Goal: Communication & Community: Answer question/provide support

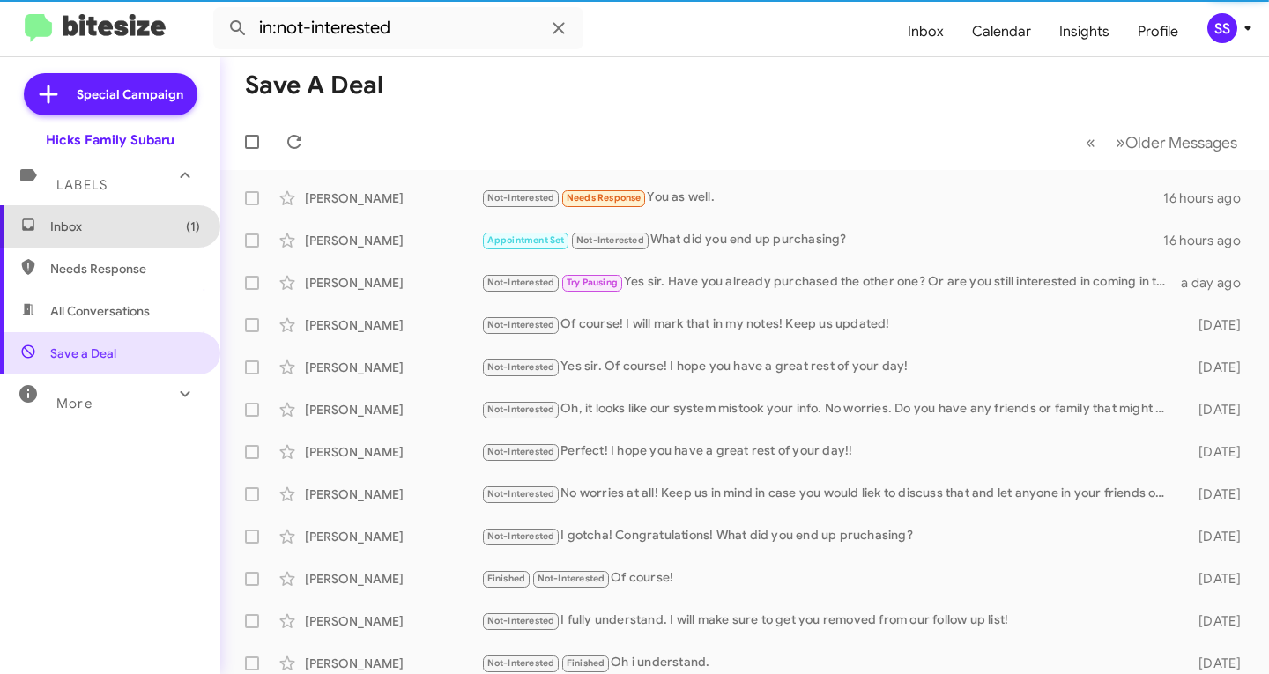
click at [116, 239] on span "Inbox (1)" at bounding box center [110, 226] width 220 height 42
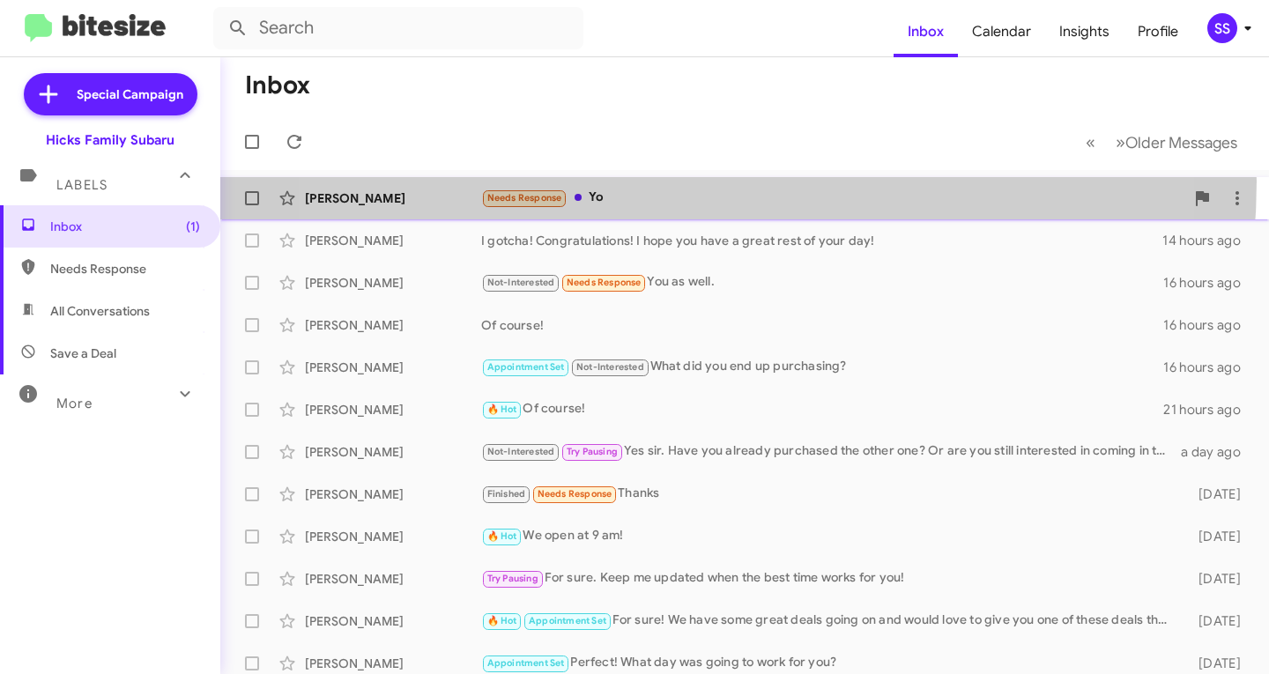
click at [665, 182] on div "[PERSON_NAME] Needs Response Yo 15 minutes ago" at bounding box center [744, 198] width 1021 height 35
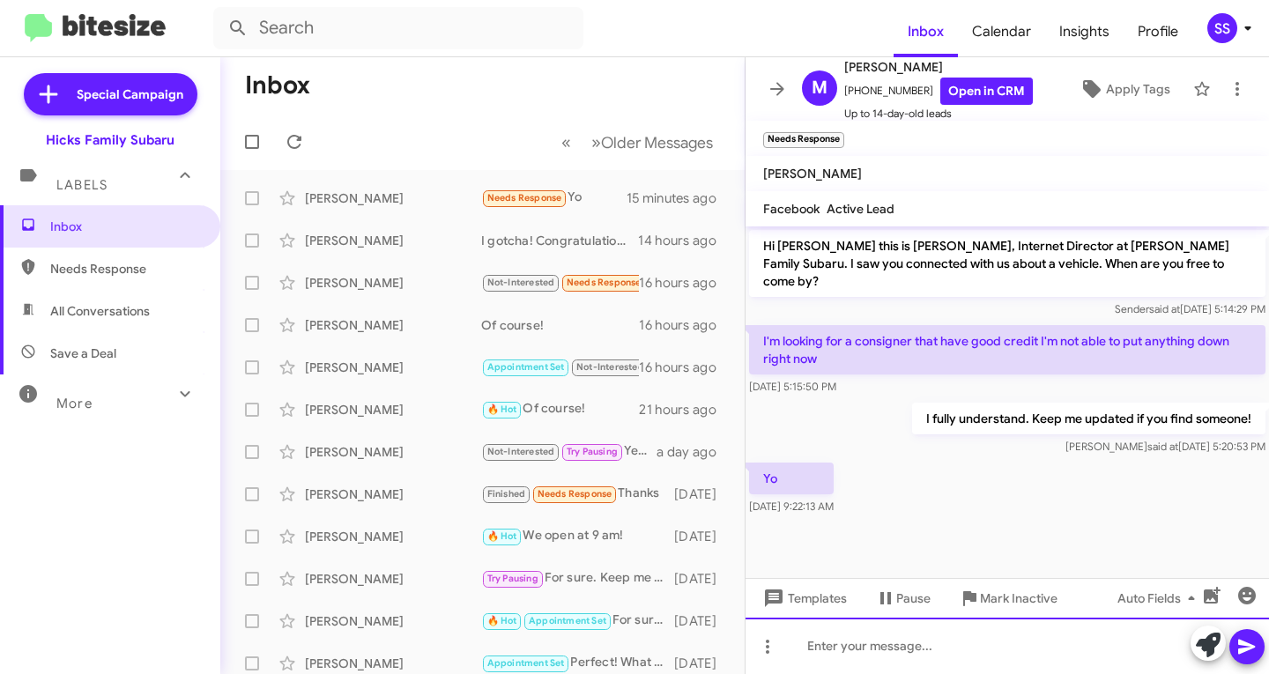
click at [878, 650] on div at bounding box center [1007, 646] width 523 height 56
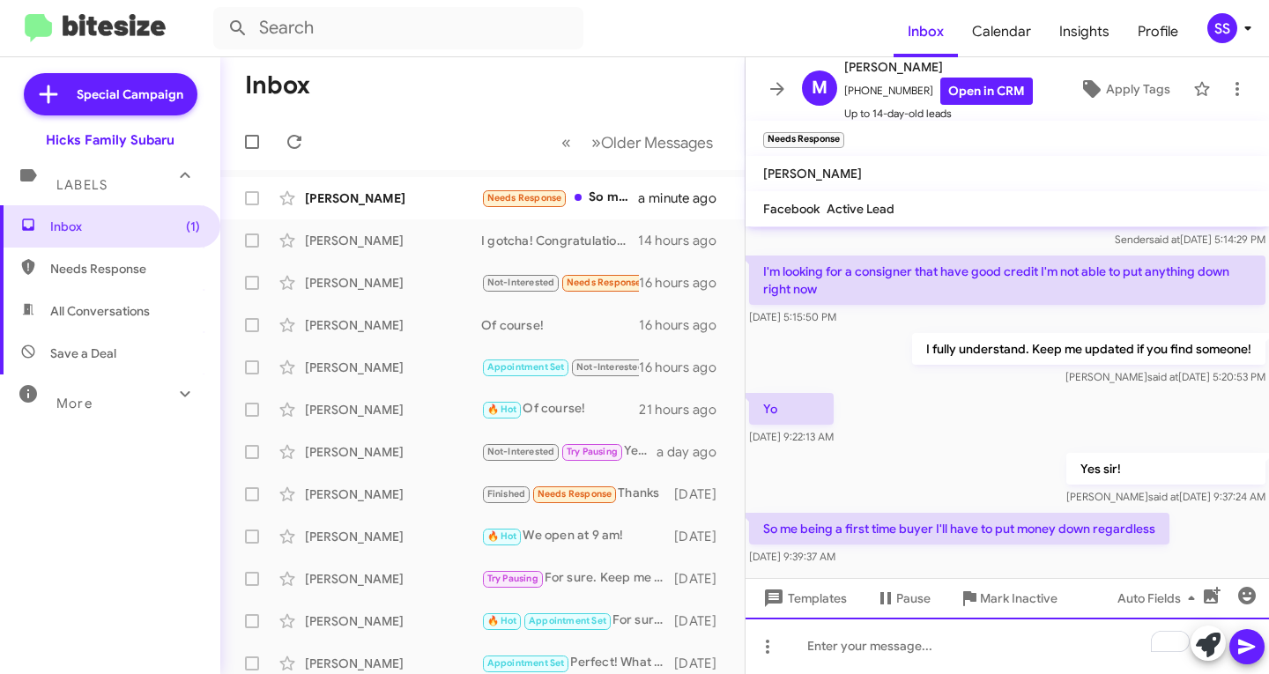
click at [874, 642] on div "To enrich screen reader interactions, please activate Accessibility in Grammarl…" at bounding box center [1007, 646] width 523 height 56
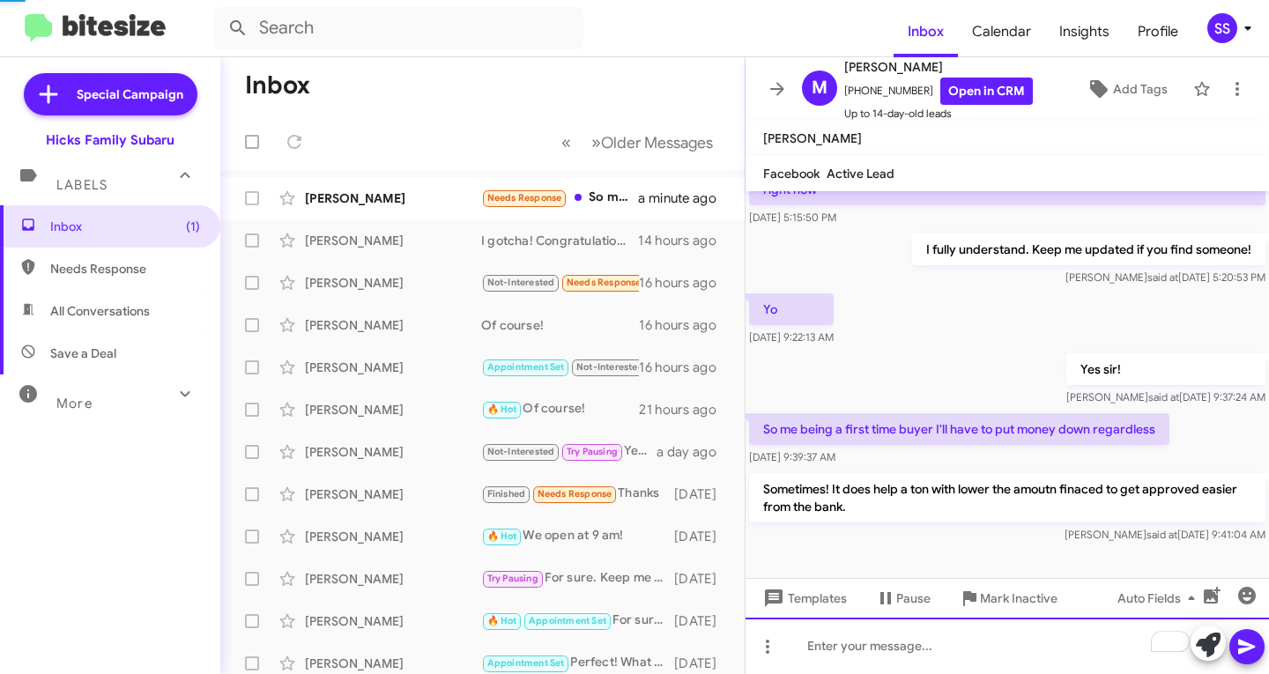
scroll to position [116, 0]
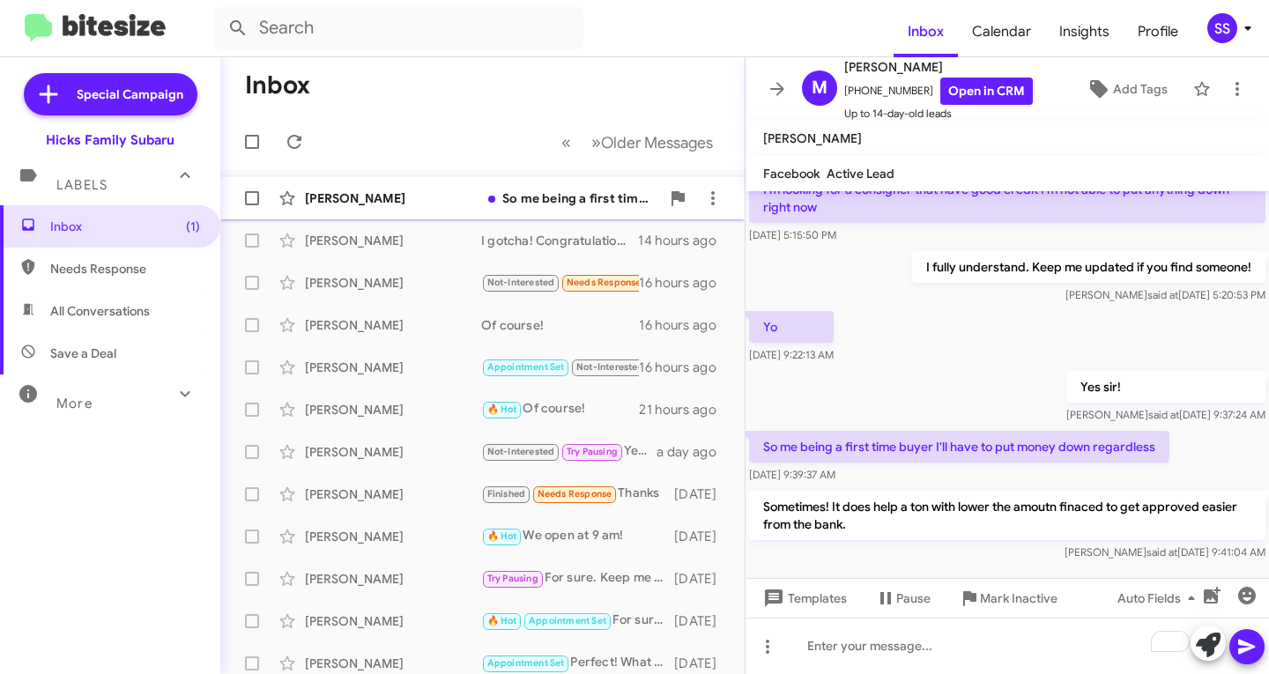
click at [443, 197] on div "[PERSON_NAME]" at bounding box center [393, 198] width 176 height 18
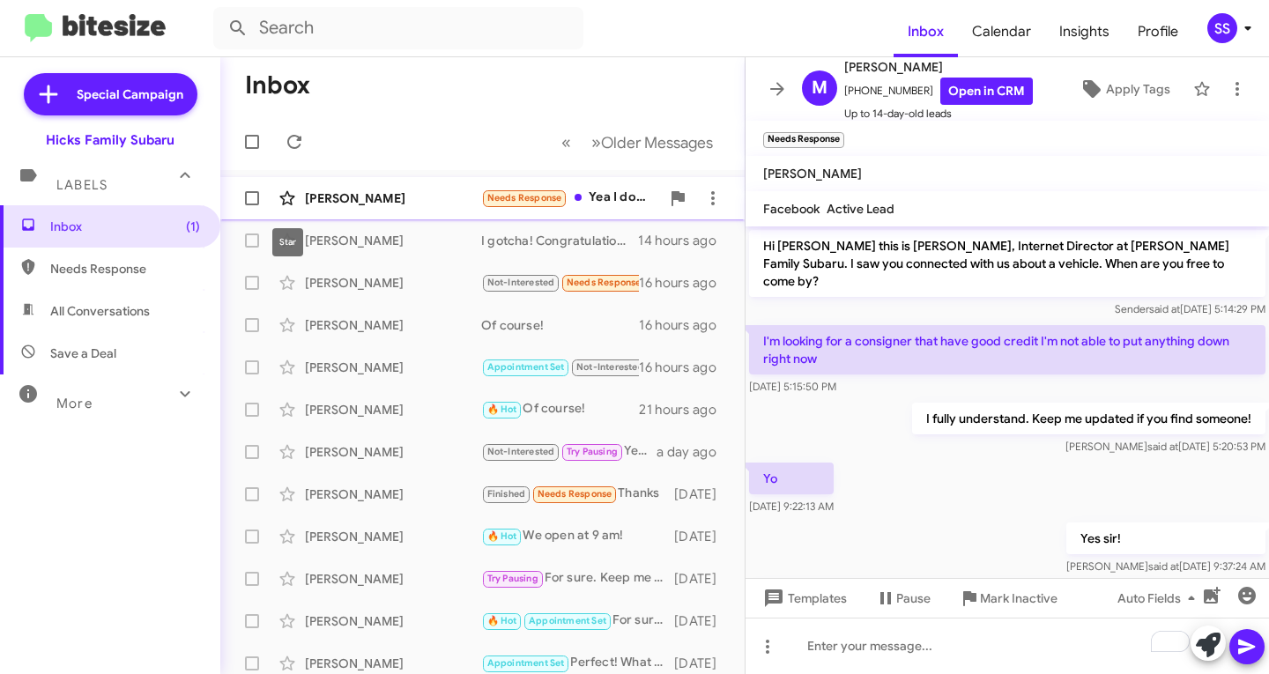
click at [303, 207] on span at bounding box center [287, 198] width 35 height 21
click at [286, 201] on icon at bounding box center [286, 198] width 15 height 14
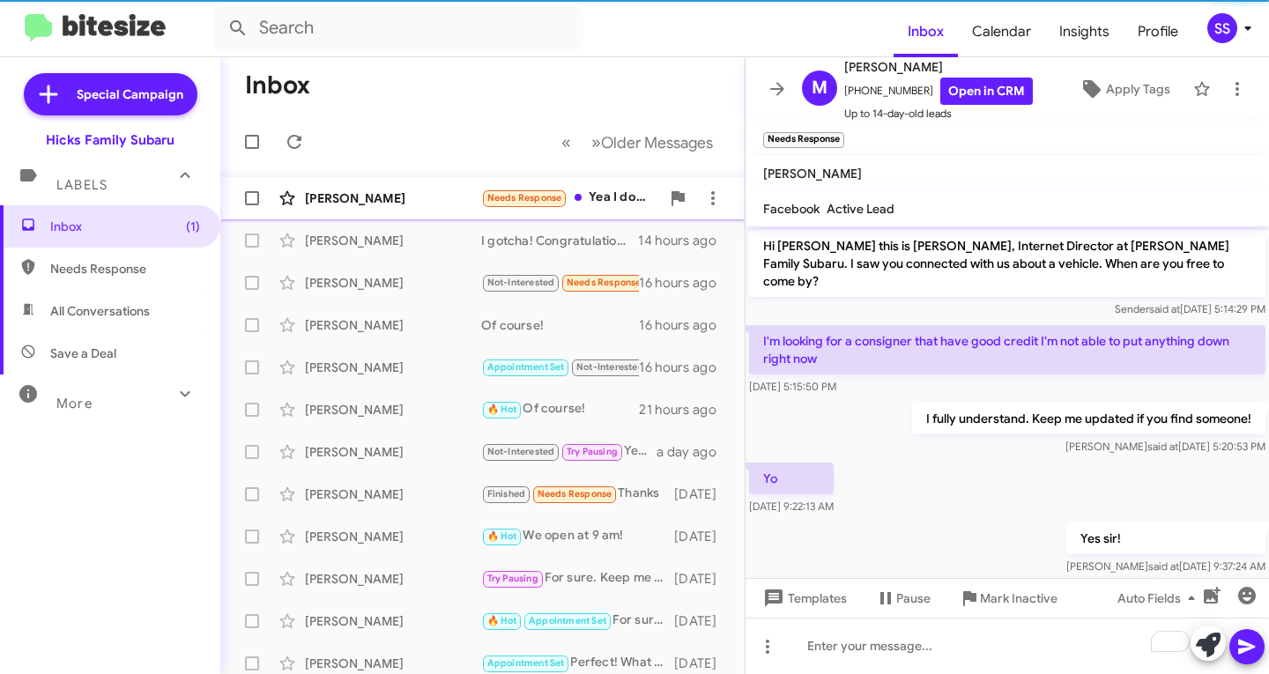
click at [380, 197] on div "[PERSON_NAME]" at bounding box center [393, 198] width 176 height 18
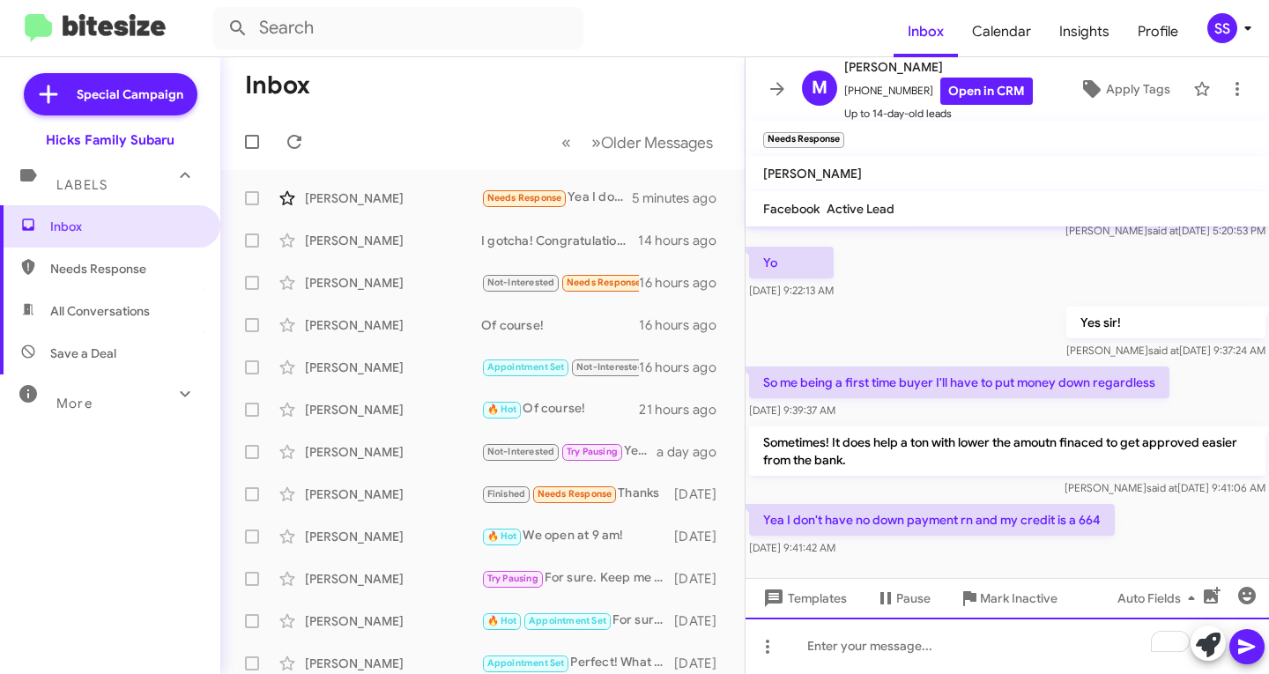
click at [968, 653] on div "To enrich screen reader interactions, please activate Accessibility in Grammarl…" at bounding box center [1007, 646] width 523 height 56
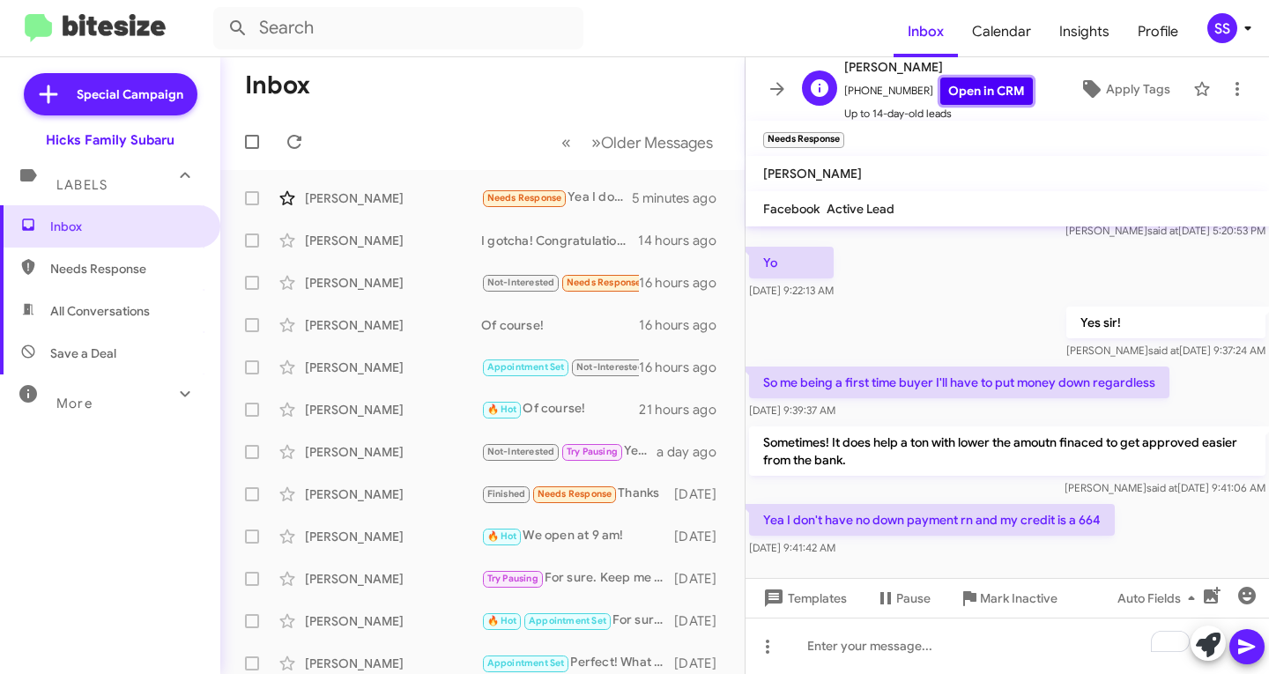
click at [1004, 93] on link "Open in CRM" at bounding box center [986, 91] width 93 height 27
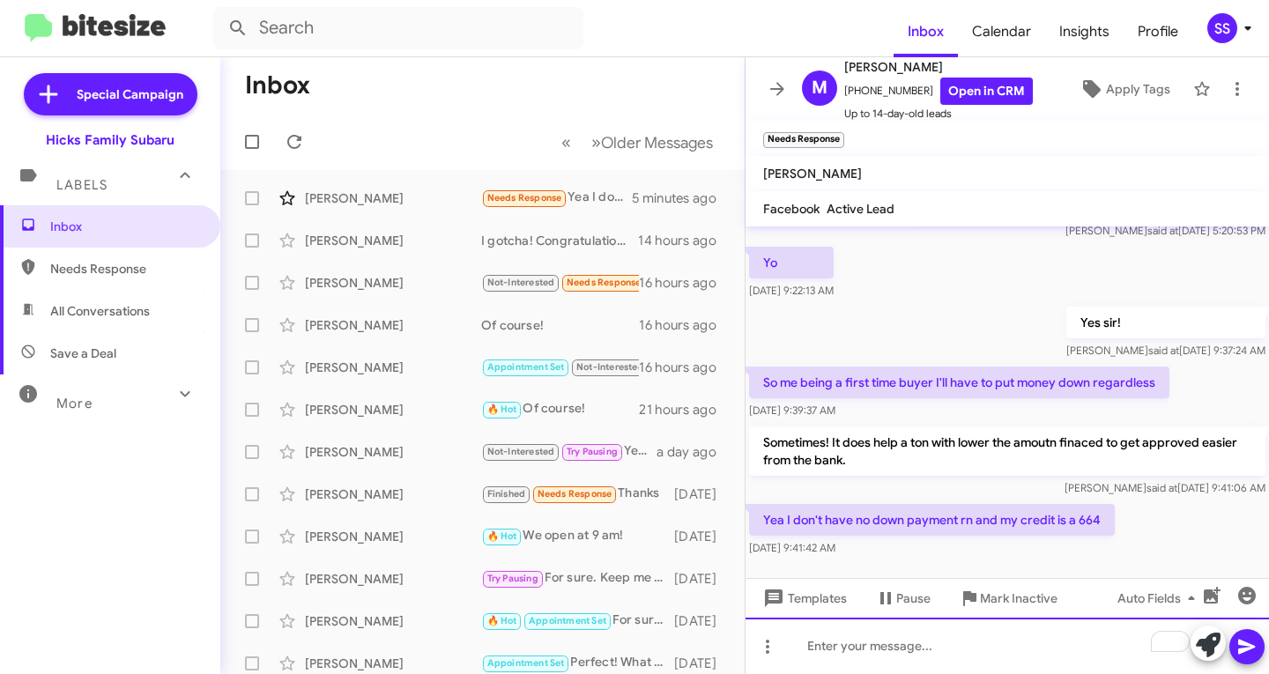
click at [947, 650] on div "To enrich screen reader interactions, please activate Accessibility in Grammarl…" at bounding box center [1007, 646] width 523 height 56
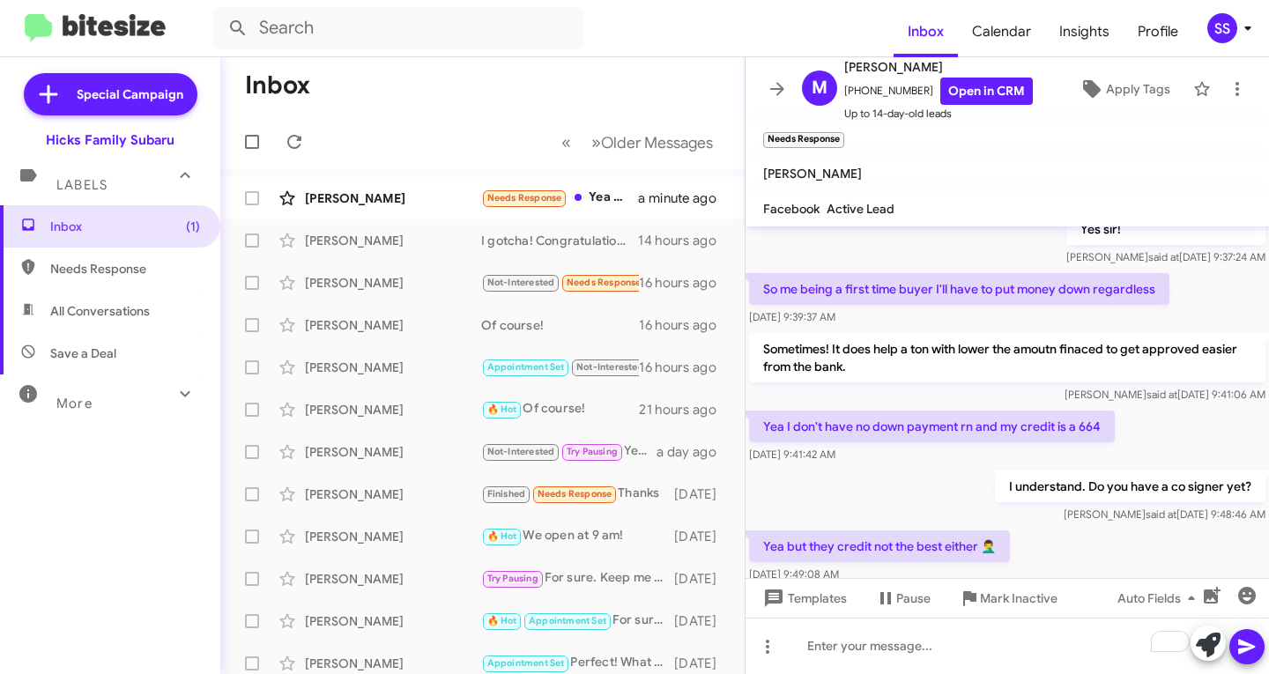
scroll to position [345, 0]
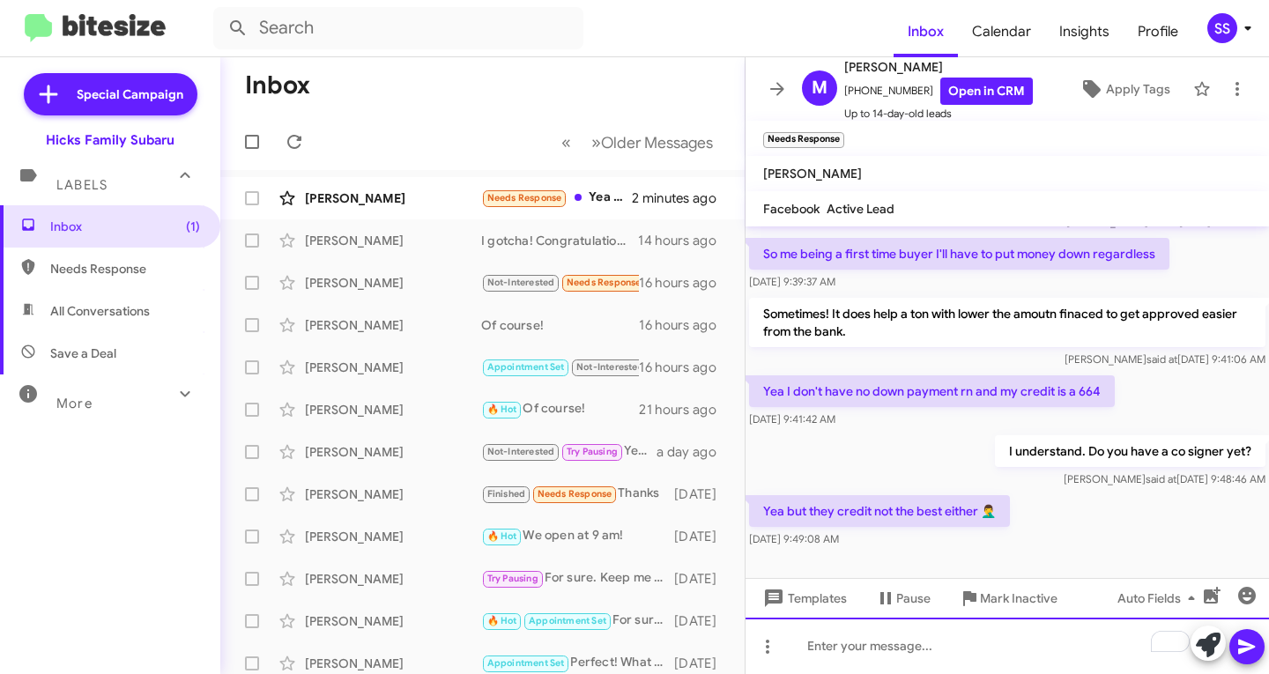
click at [875, 650] on div "To enrich screen reader interactions, please activate Accessibility in Grammarl…" at bounding box center [1007, 646] width 523 height 56
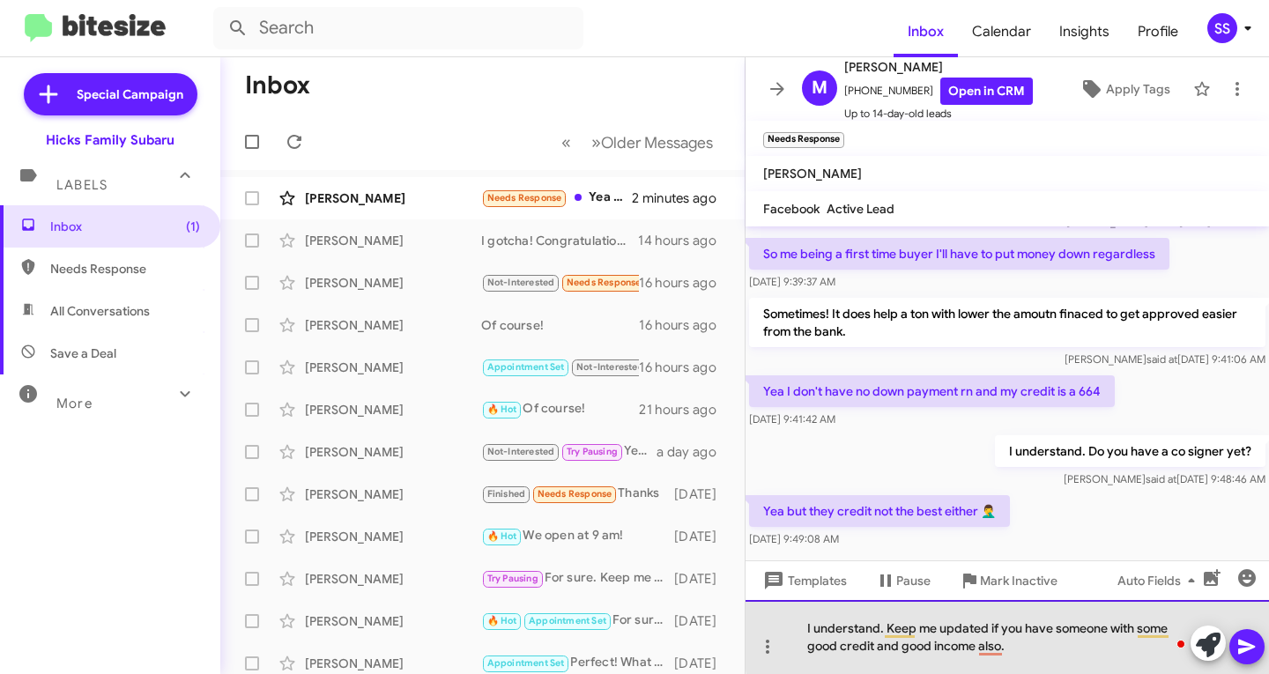
click at [1171, 631] on div "I understand. Keep me updated if you have someone with some good credit and goo…" at bounding box center [1007, 637] width 523 height 74
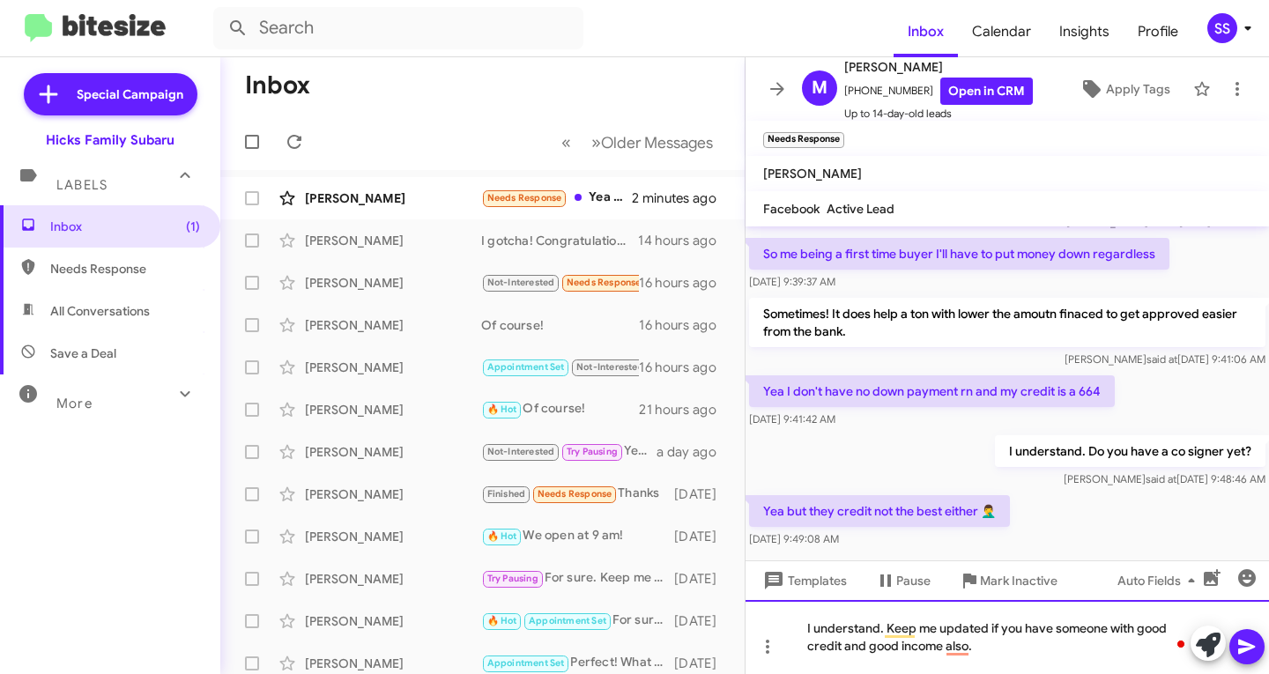
click at [1006, 650] on div "I understand. Keep me updated if you have someone with good credit and good inc…" at bounding box center [1007, 637] width 523 height 74
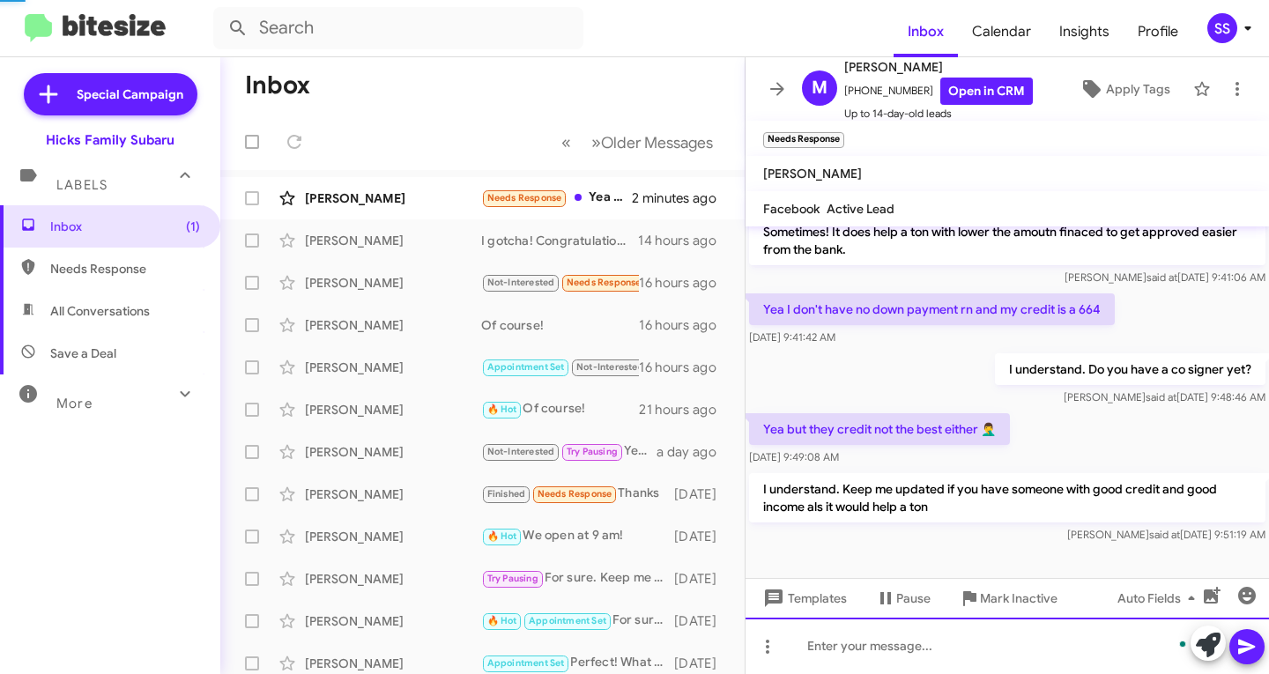
scroll to position [391, 0]
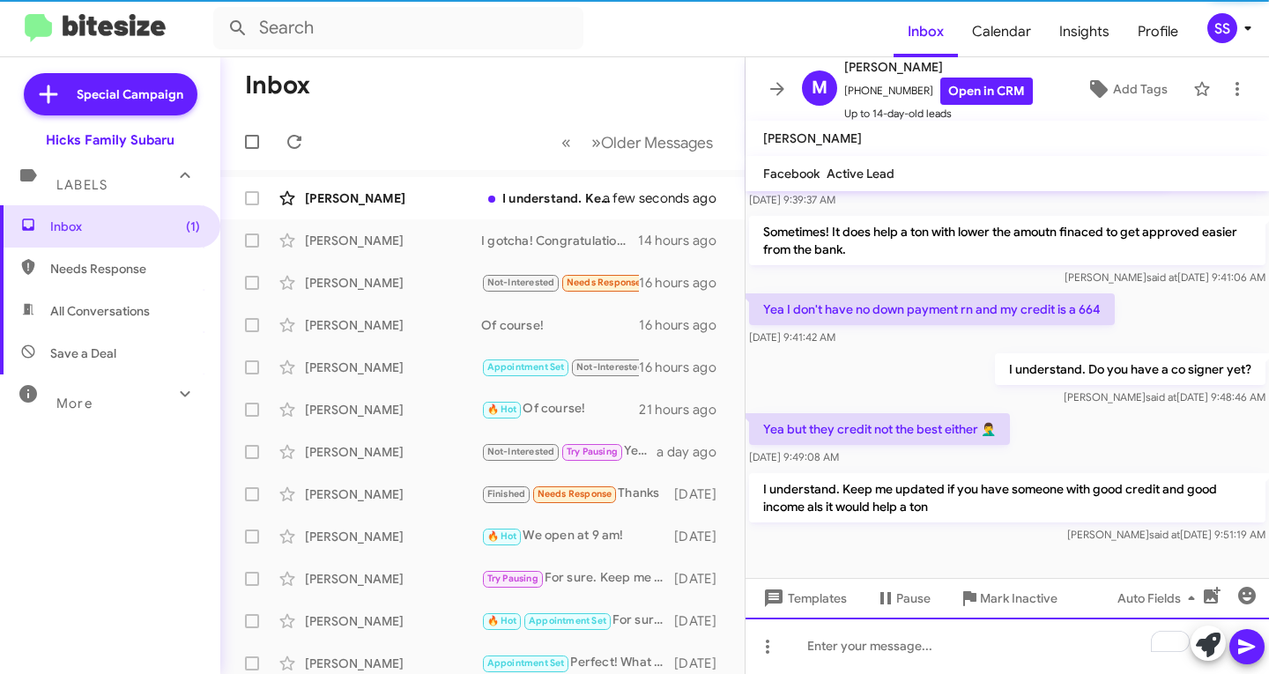
click at [918, 638] on div "To enrich screen reader interactions, please activate Accessibility in Grammarl…" at bounding box center [1007, 646] width 523 height 56
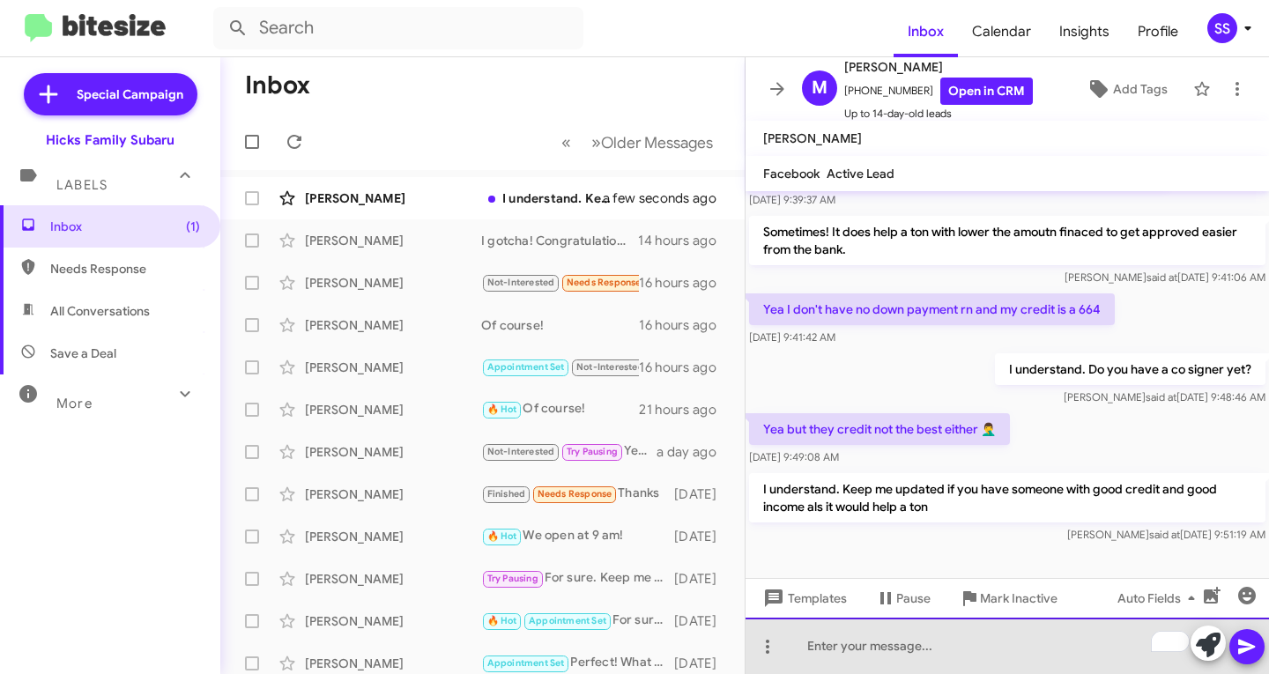
click at [910, 660] on div "To enrich screen reader interactions, please activate Accessibility in Grammarl…" at bounding box center [1007, 646] width 523 height 56
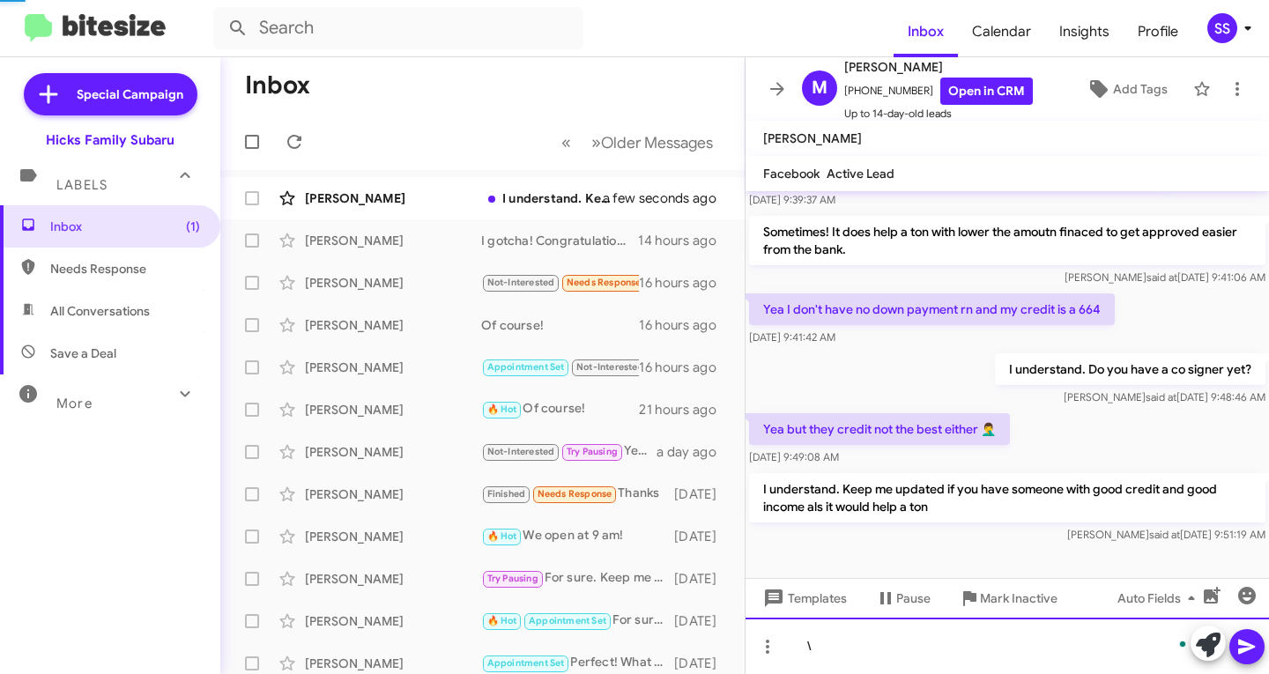
scroll to position [456, 0]
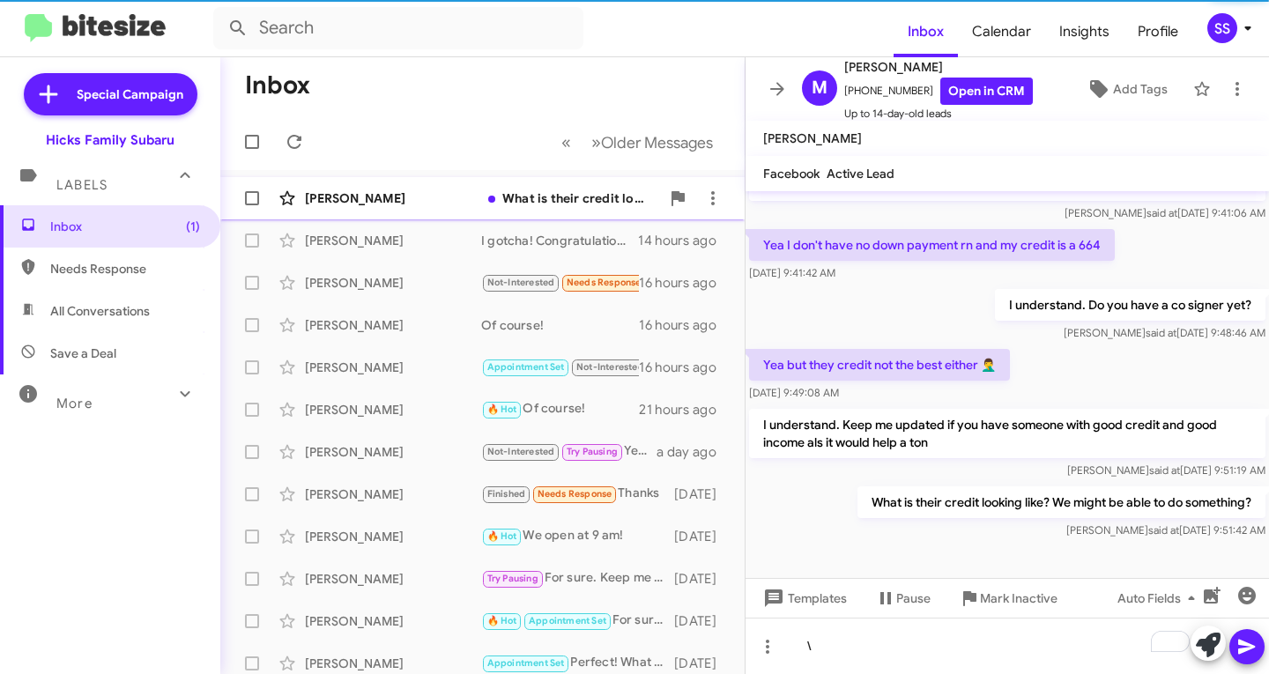
click at [362, 197] on div "[PERSON_NAME]" at bounding box center [393, 198] width 176 height 18
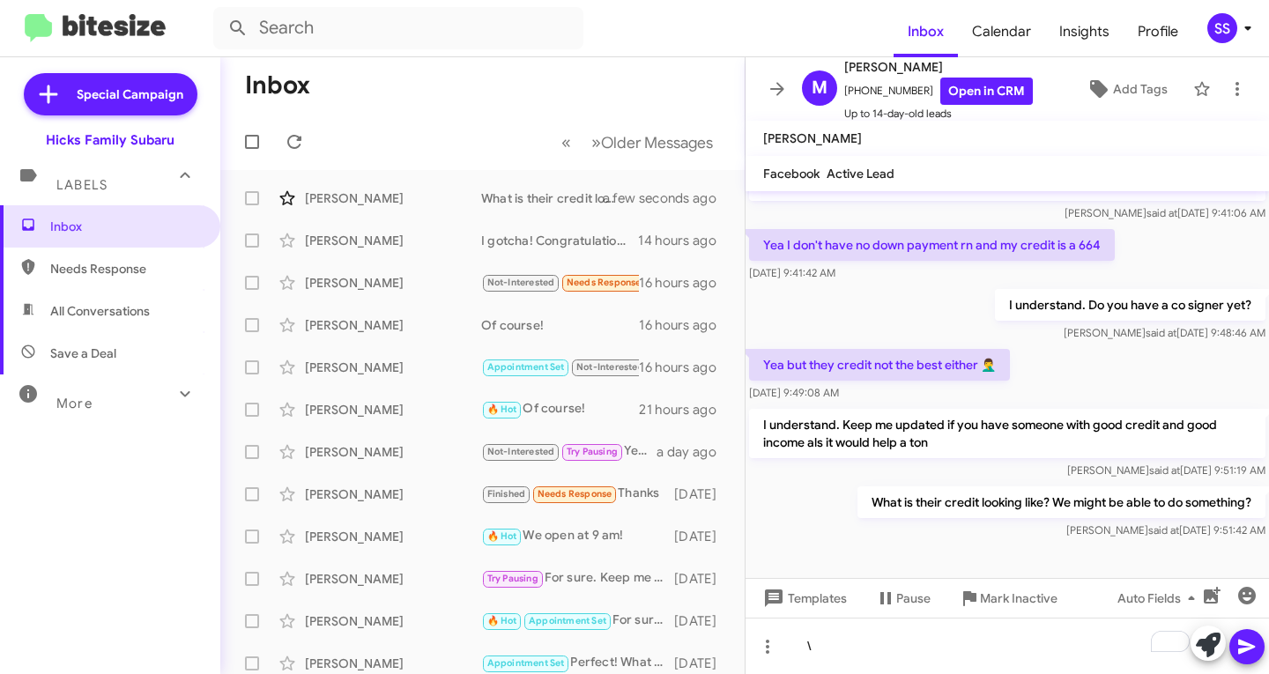
click at [133, 344] on span "Save a Deal" at bounding box center [110, 353] width 220 height 42
type input "in:not-interested"
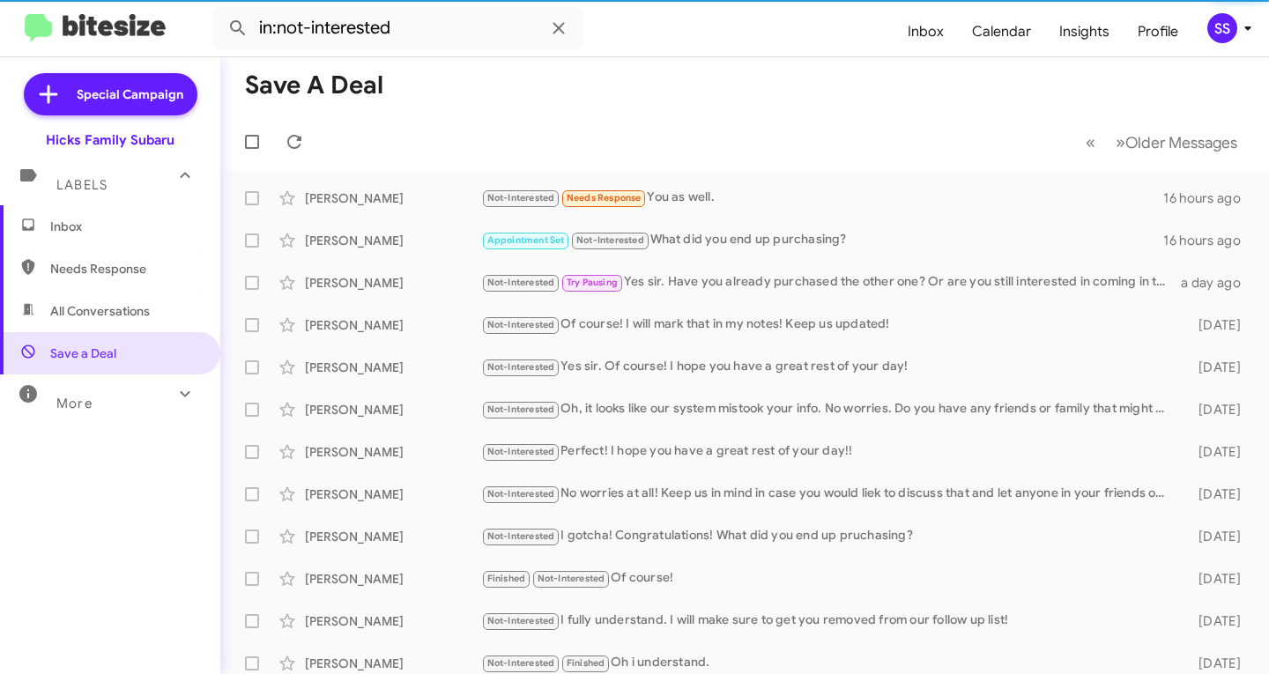
click at [119, 225] on span "Inbox" at bounding box center [125, 227] width 150 height 18
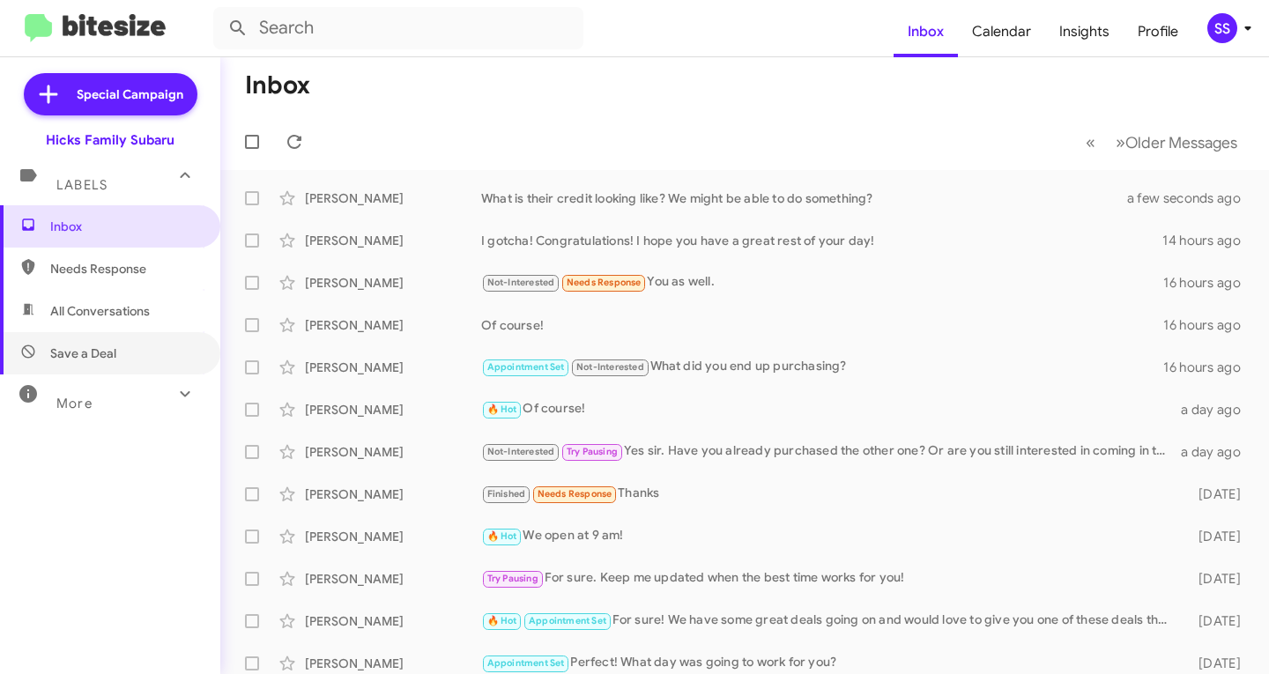
drag, startPoint x: 95, startPoint y: 354, endPoint x: 95, endPoint y: 317, distance: 37.0
click at [95, 354] on span "Save a Deal" at bounding box center [83, 354] width 66 height 18
type input "in:not-interested"
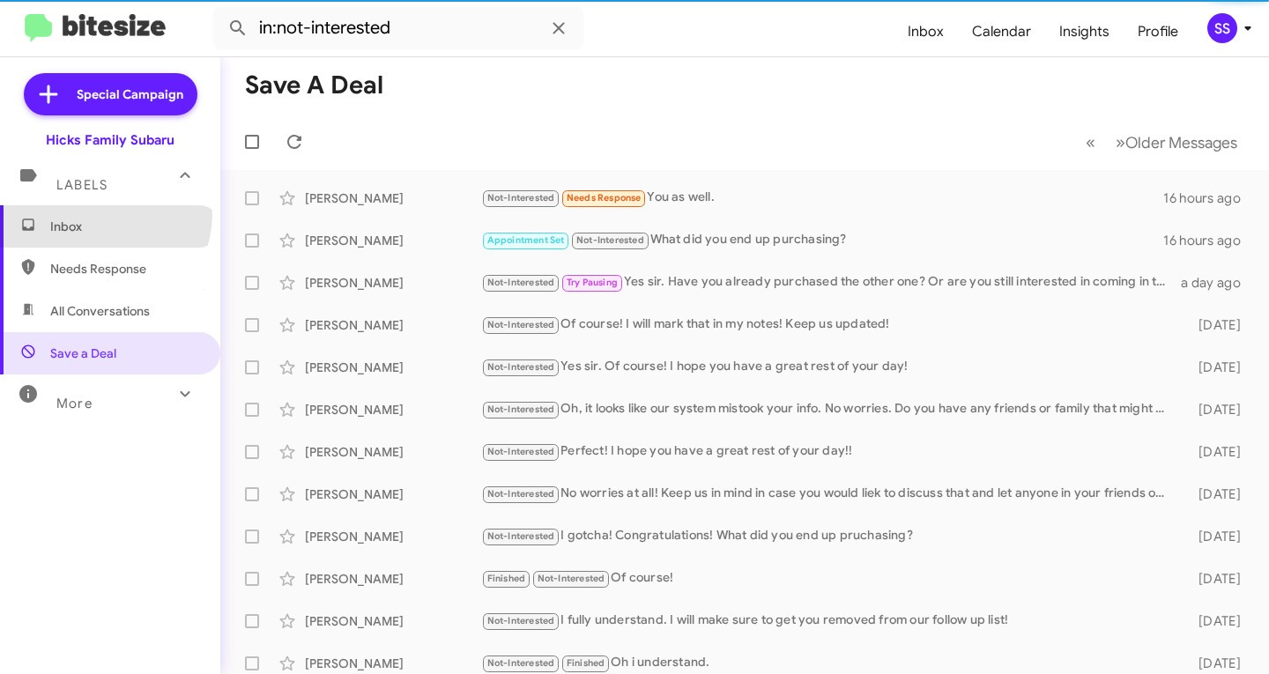
click at [103, 214] on span "Inbox" at bounding box center [110, 226] width 220 height 42
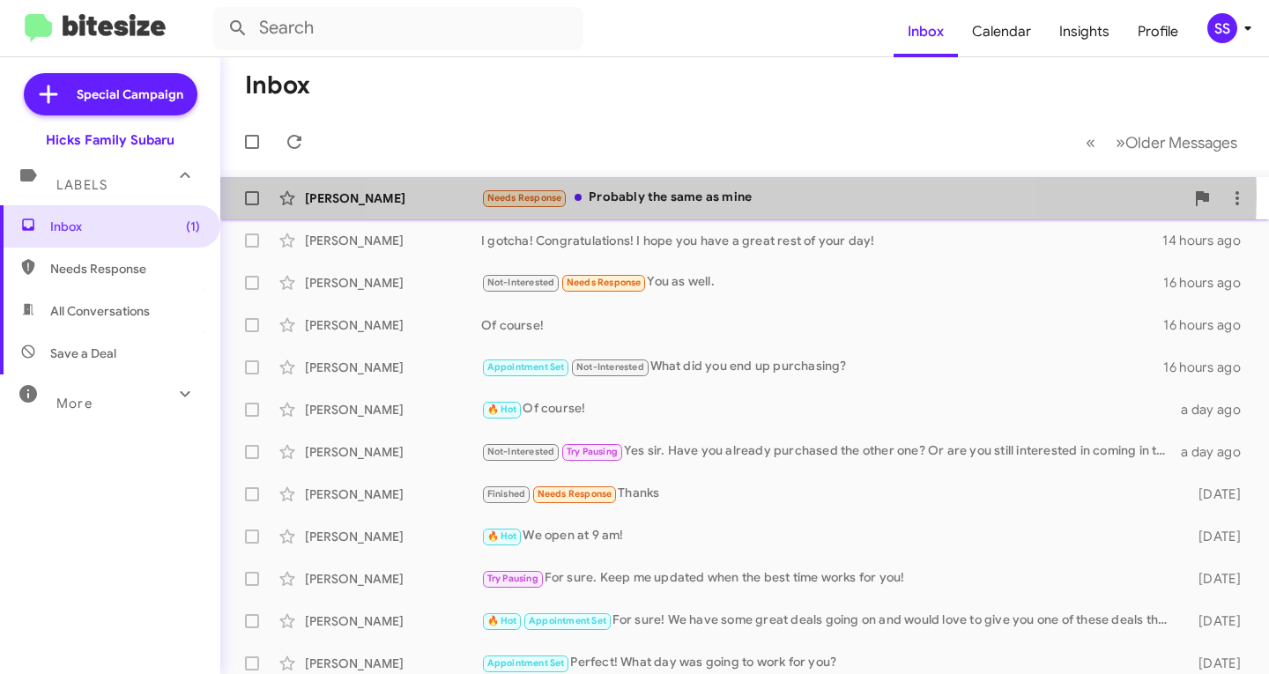
click at [699, 195] on div "Needs Response Probably the same as mine" at bounding box center [832, 198] width 703 height 20
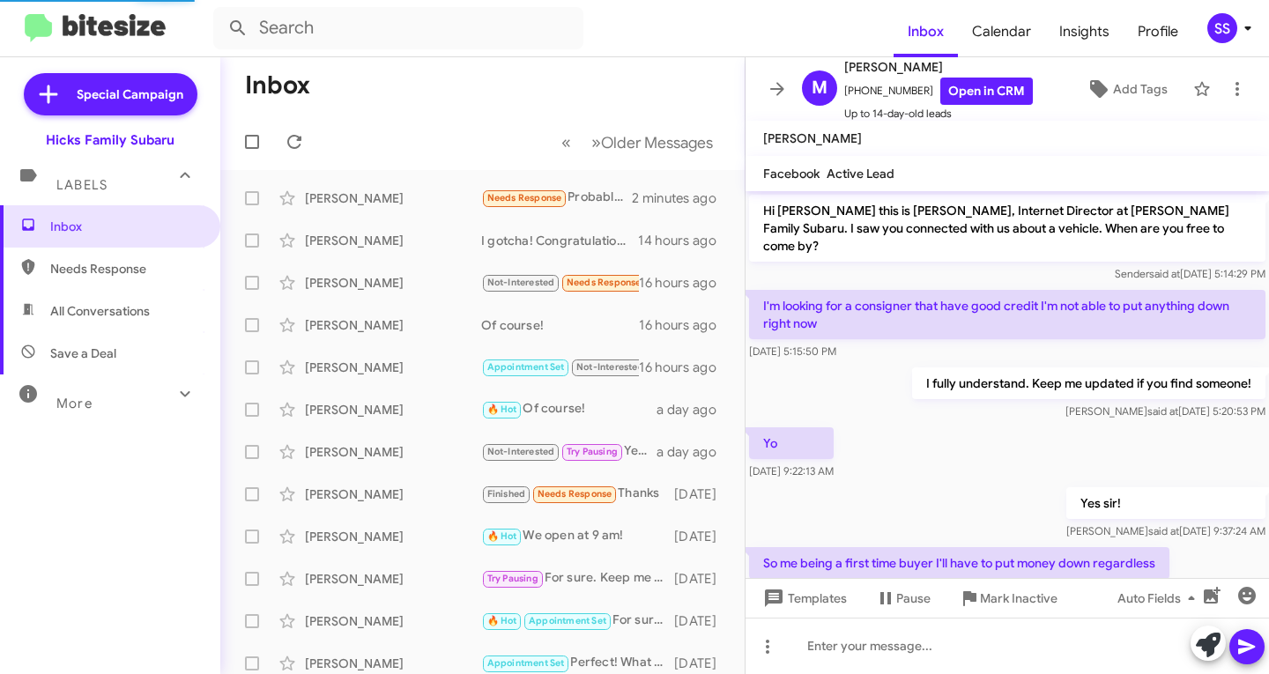
scroll to position [520, 0]
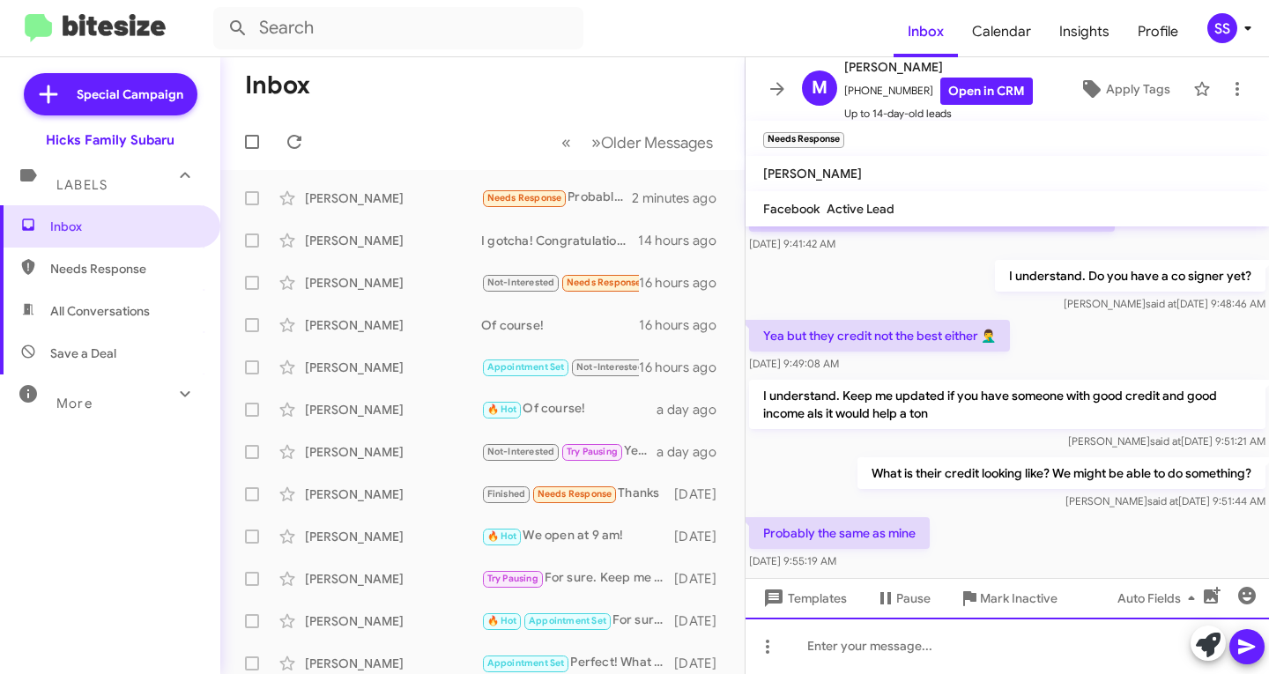
click at [939, 650] on div at bounding box center [1007, 646] width 523 height 56
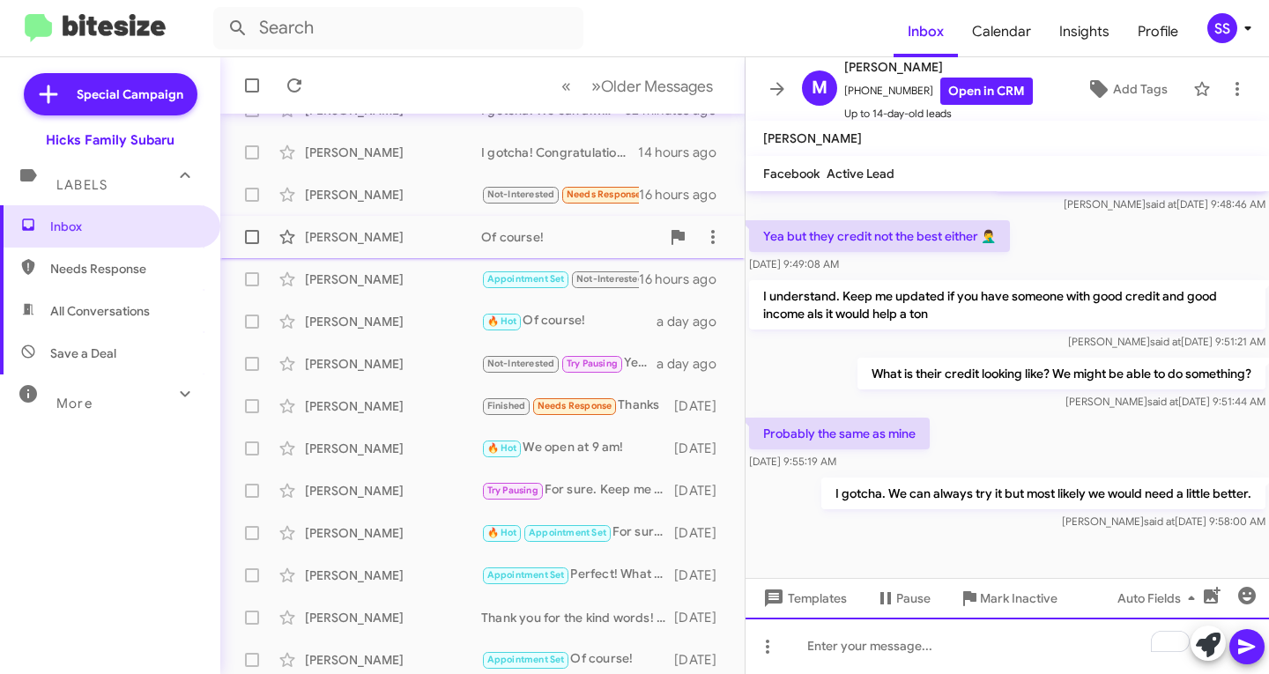
scroll to position [0, 0]
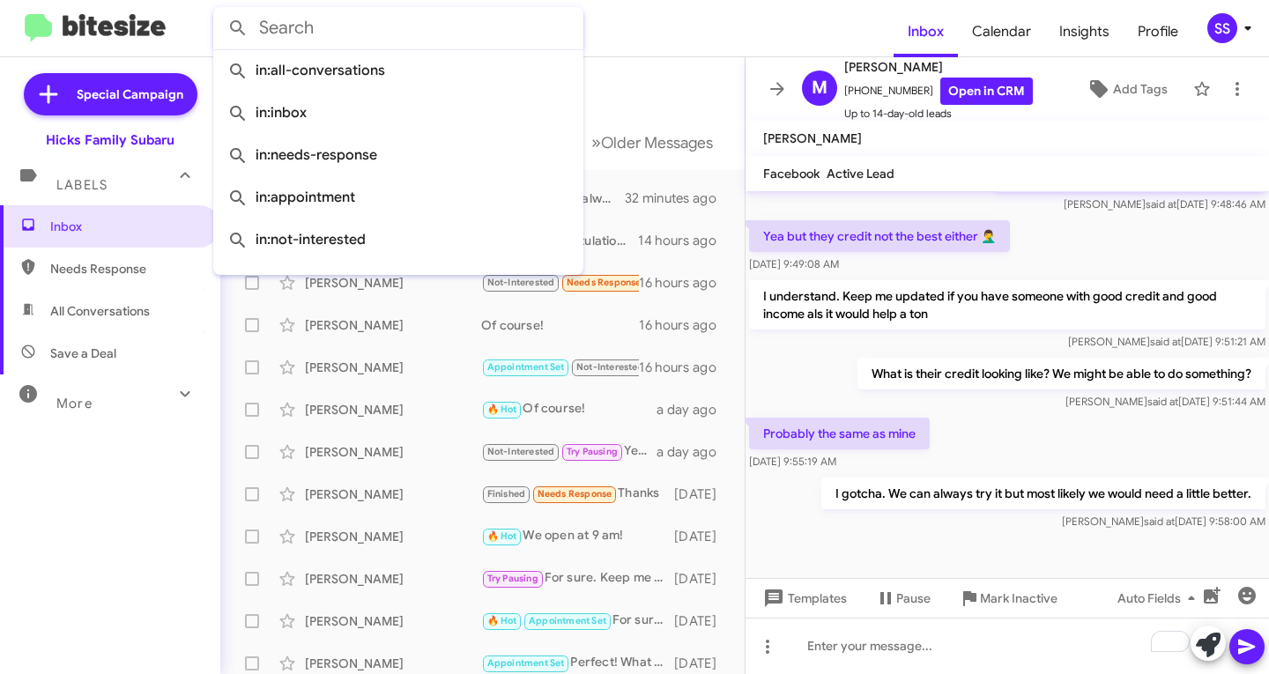
click at [382, 30] on input "text" at bounding box center [398, 28] width 370 height 42
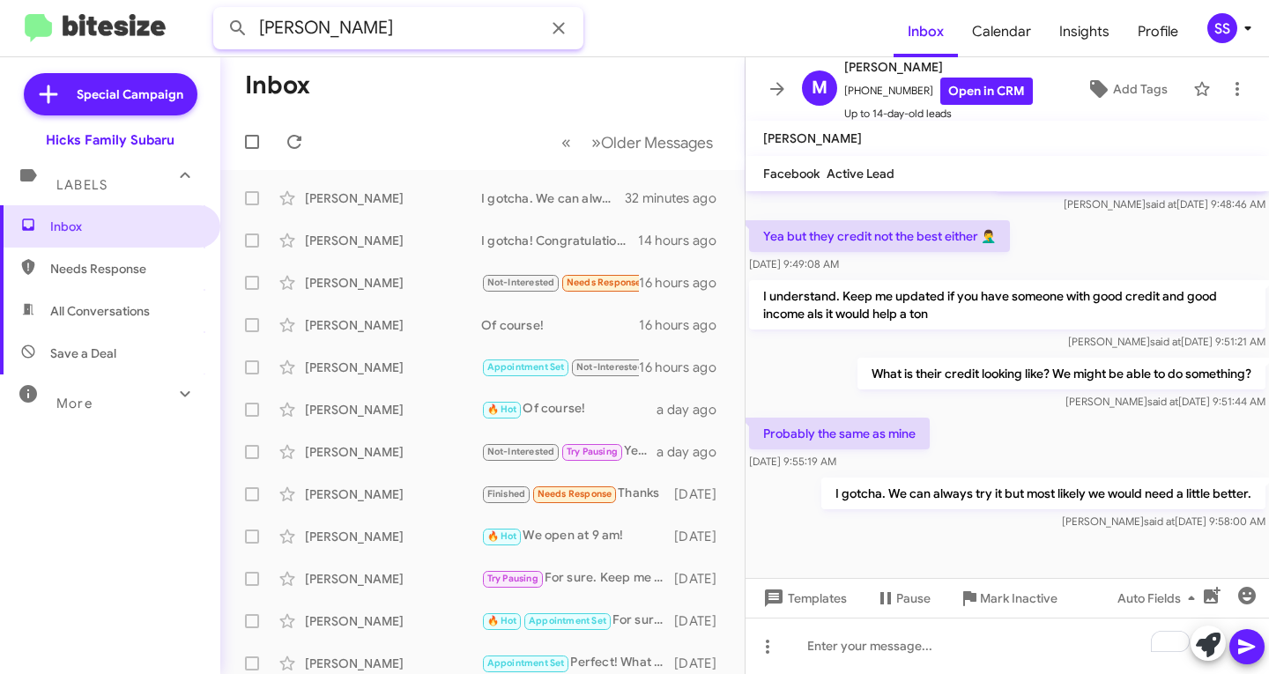
type input "[PERSON_NAME]"
click at [220, 11] on button at bounding box center [237, 28] width 35 height 35
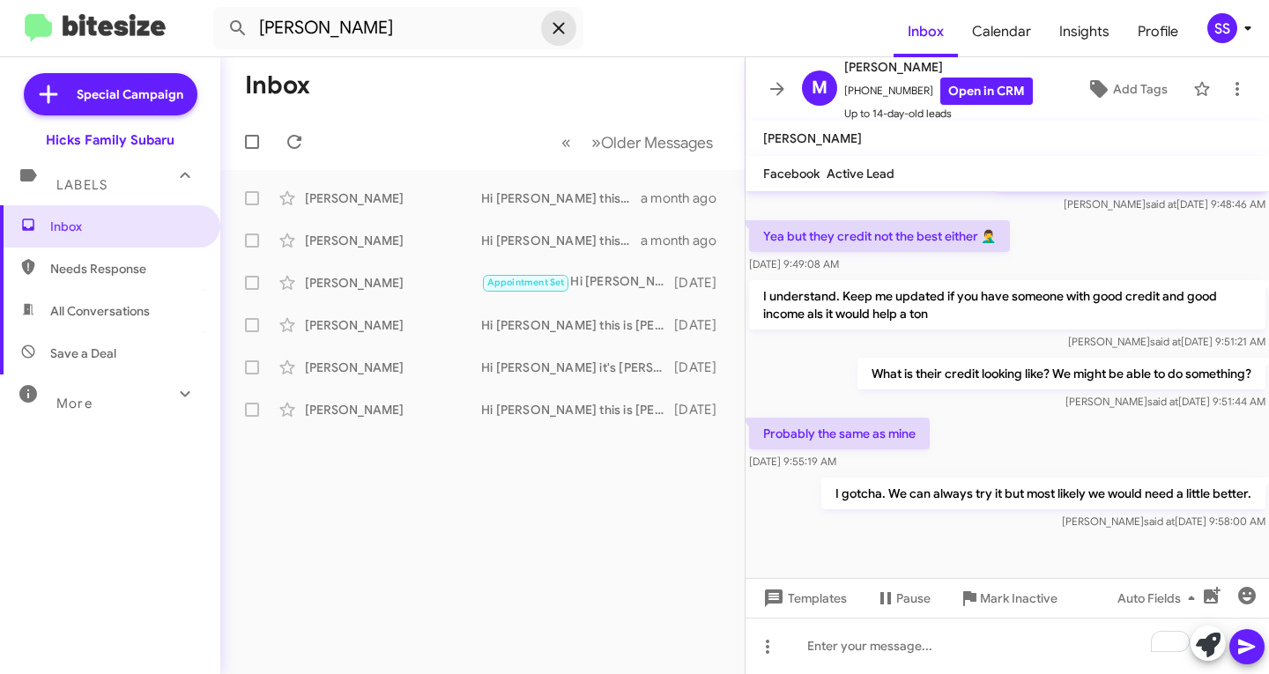
click at [566, 28] on icon at bounding box center [558, 28] width 21 height 21
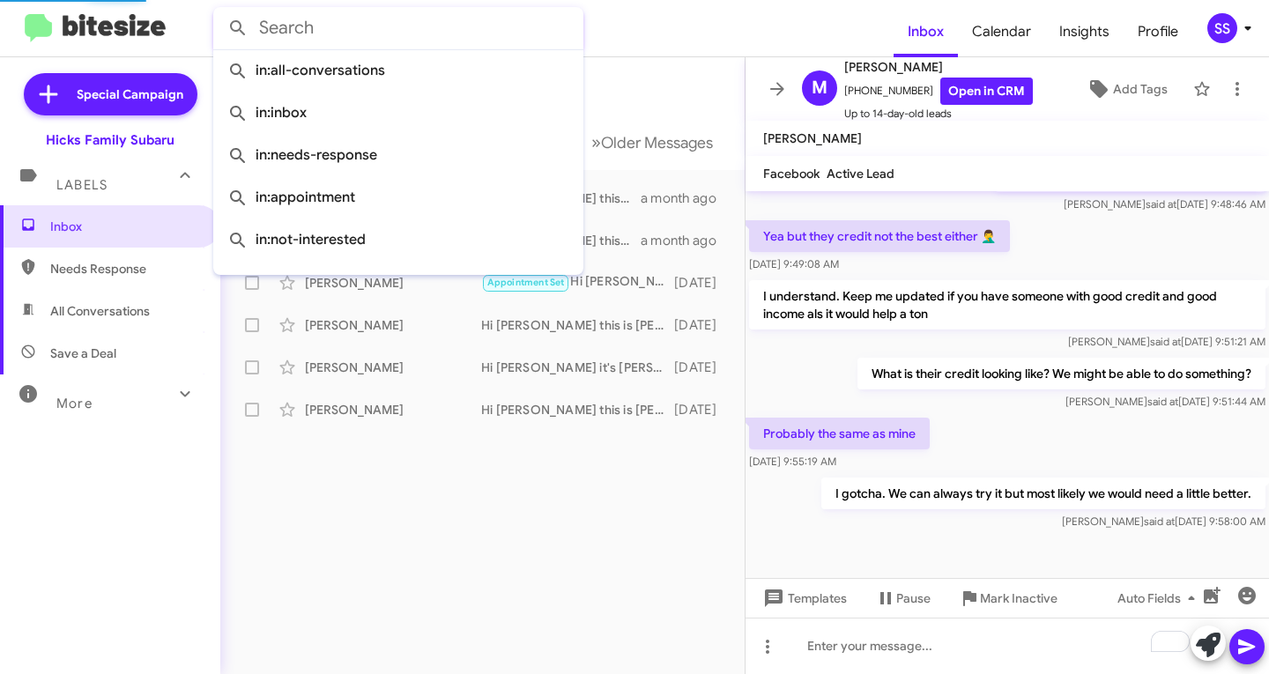
click at [661, 30] on form at bounding box center [553, 28] width 680 height 42
